Goal: Task Accomplishment & Management: Use online tool/utility

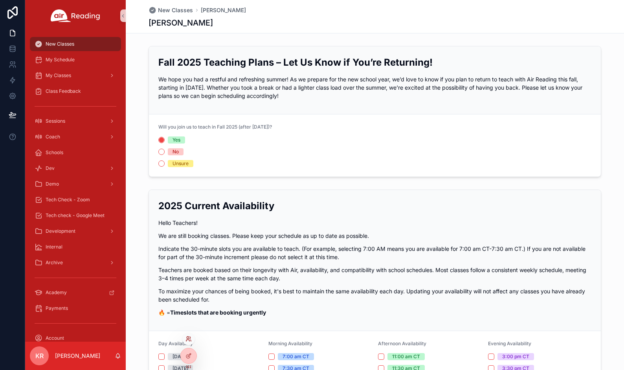
click at [187, 342] on icon at bounding box center [189, 339] width 6 height 6
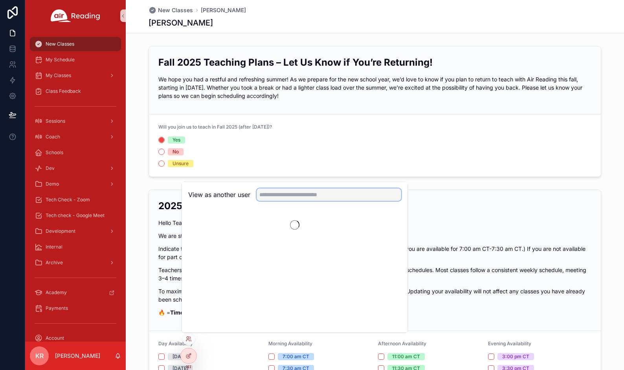
click at [301, 197] on input "text" at bounding box center [329, 194] width 145 height 13
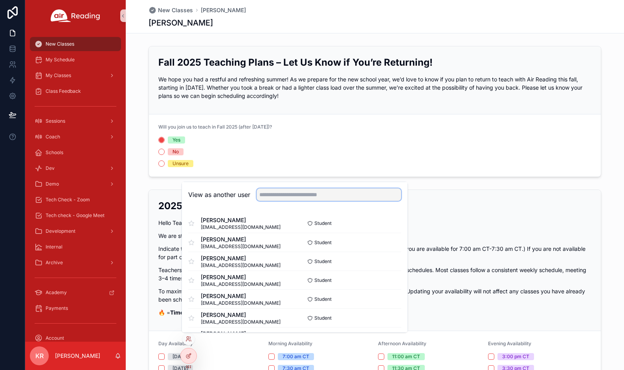
click at [281, 193] on input "text" at bounding box center [329, 194] width 145 height 13
type input "*******"
click at [382, 223] on button "Select" at bounding box center [391, 223] width 20 height 11
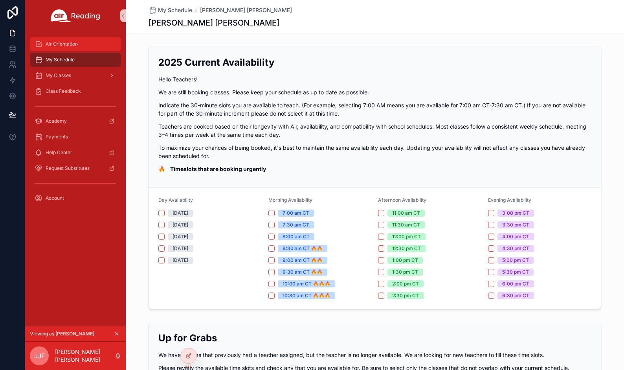
click at [71, 46] on span "Air Orientation" at bounding box center [62, 44] width 32 height 6
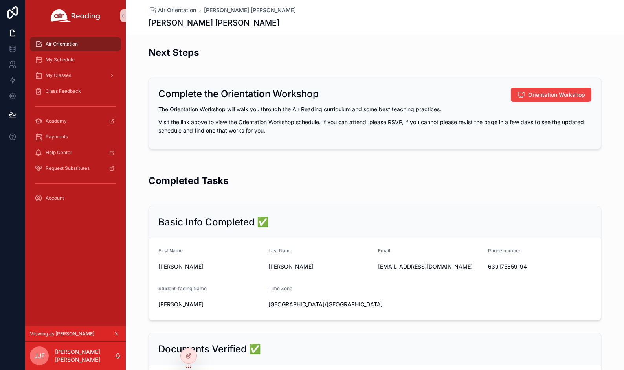
click at [117, 332] on icon "scrollable content" at bounding box center [117, 334] width 6 height 6
